Goal: Navigation & Orientation: Find specific page/section

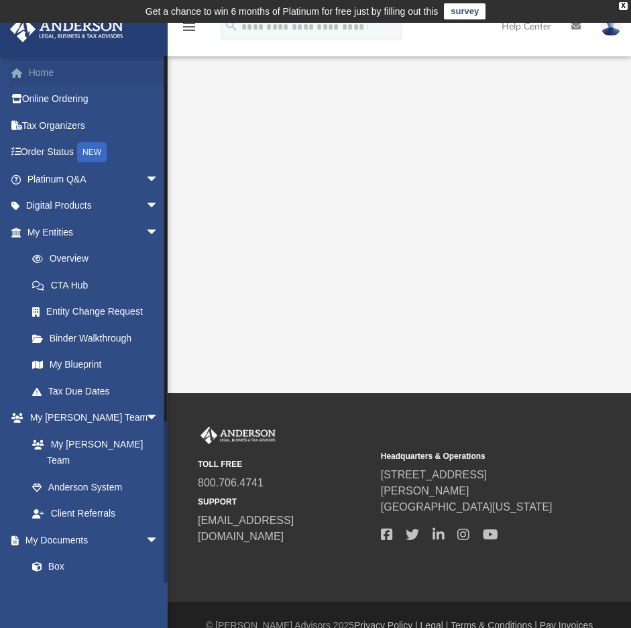
click at [52, 70] on link "Home" at bounding box center [94, 72] width 170 height 27
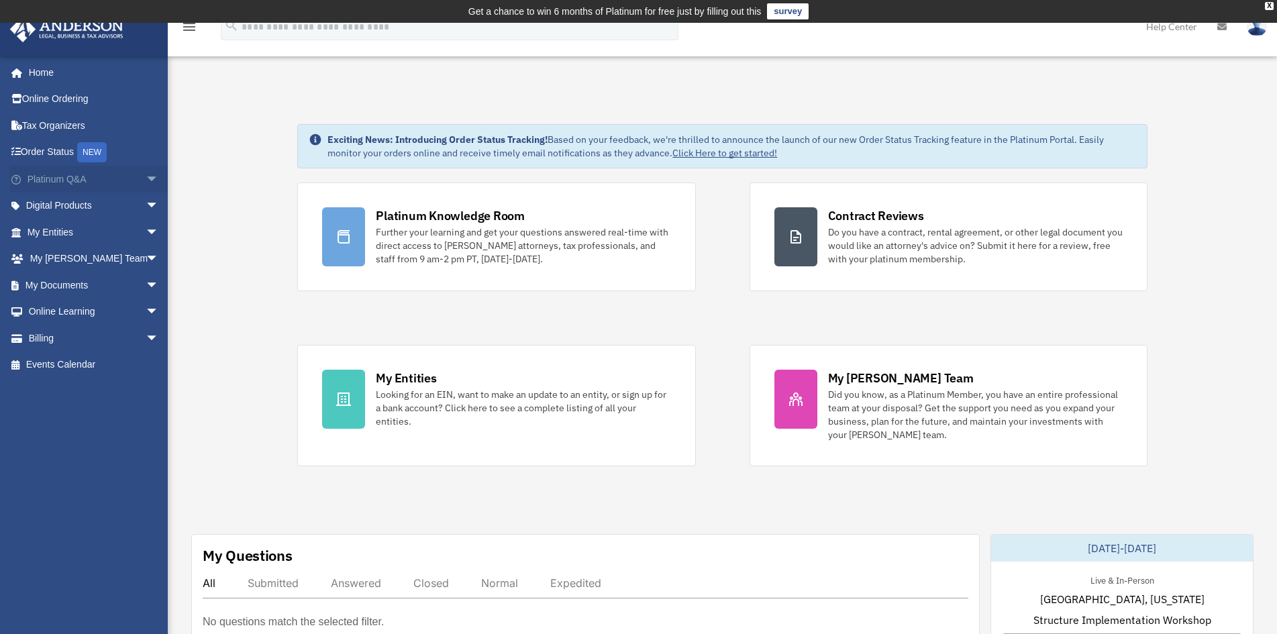
click at [34, 181] on link "Platinum Q&A arrow_drop_down" at bounding box center [94, 179] width 170 height 27
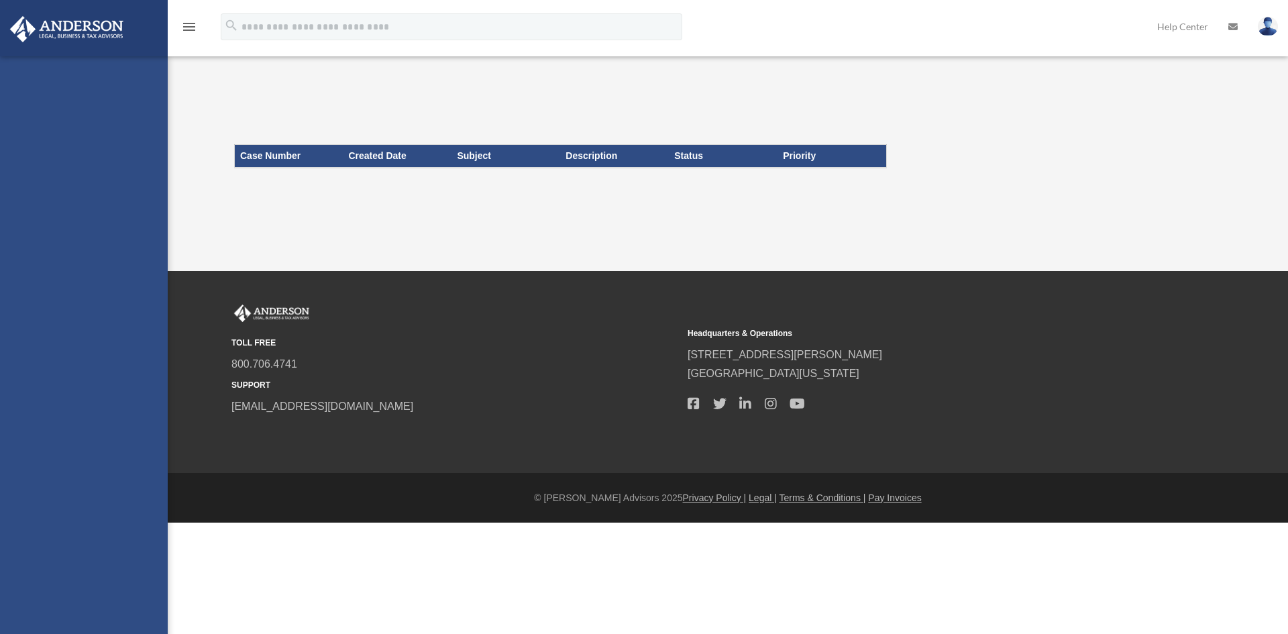
click at [37, 150] on div "[PERSON_NAME][EMAIL_ADDRESS][DOMAIN_NAME] Sign Out [PERSON_NAME][EMAIL_ADDRESS]…" at bounding box center [84, 373] width 168 height 634
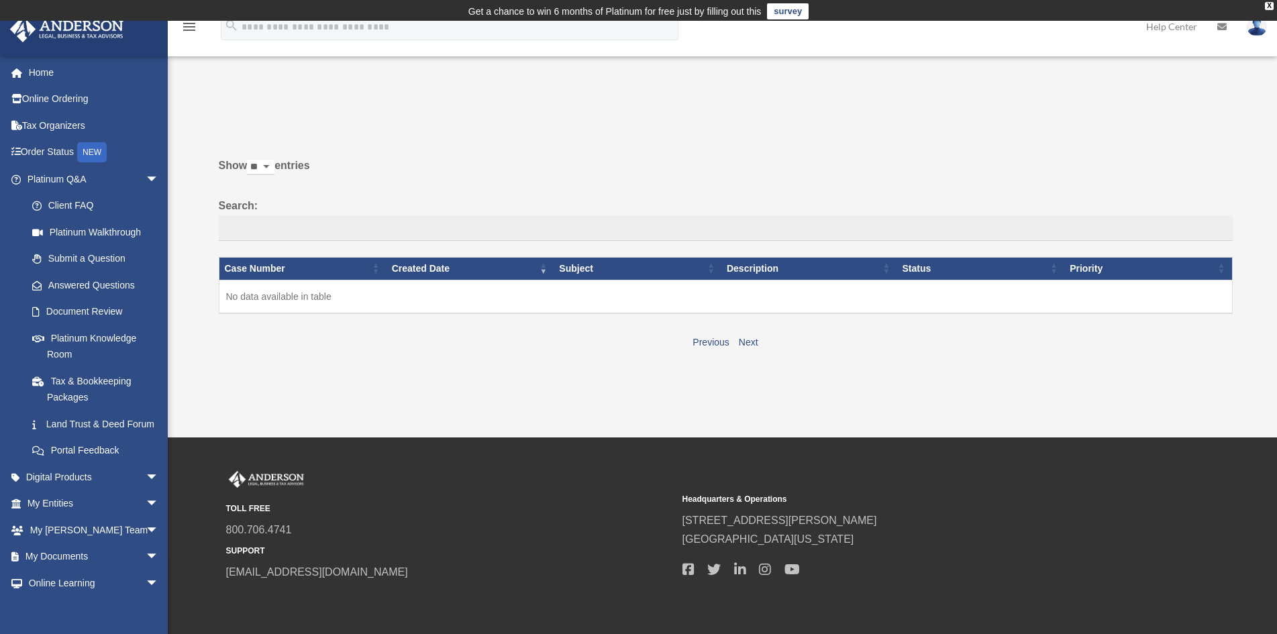
click at [37, 150] on link "Order Status NEW" at bounding box center [94, 153] width 170 height 28
